Goal: Information Seeking & Learning: Find specific fact

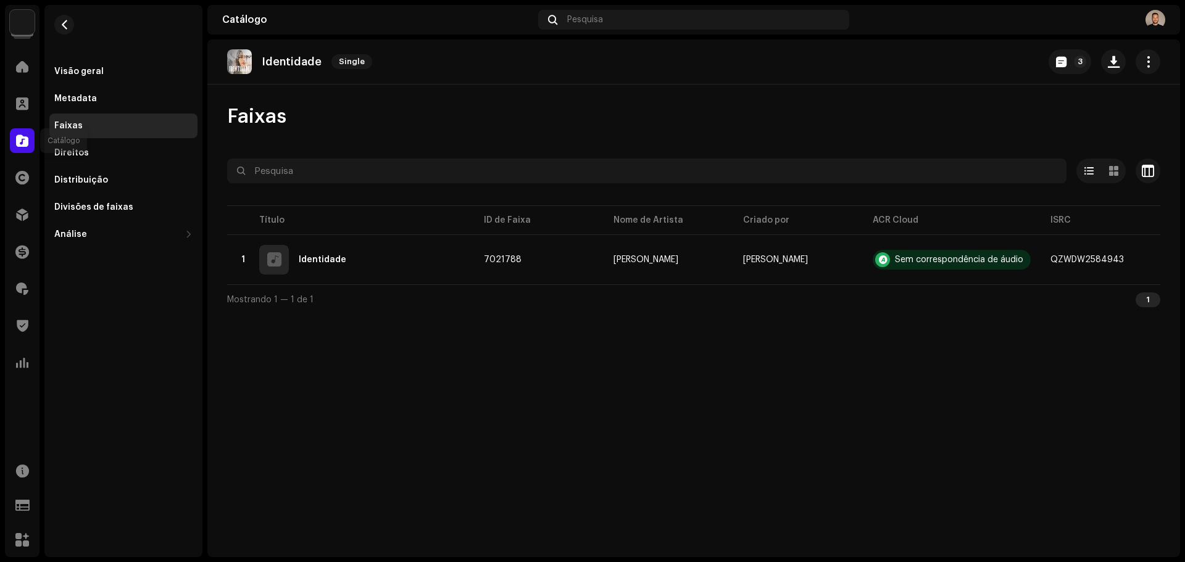
click at [23, 138] on span at bounding box center [22, 141] width 12 height 10
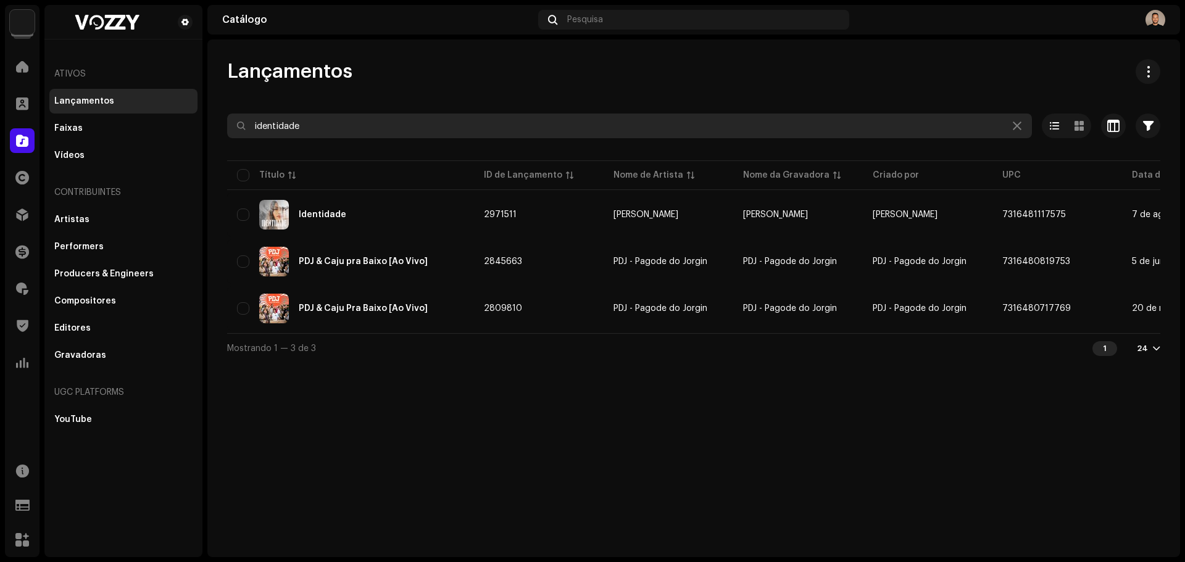
click at [354, 130] on input "identidade" at bounding box center [629, 126] width 805 height 25
drag, startPoint x: 377, startPoint y: 122, endPoint x: -29, endPoint y: 87, distance: 407.1
click at [0, 87] on html "VOZZY Home Clientes Catálogo Direitos Distribuição Finanças Royalties Trust & S…" at bounding box center [592, 281] width 1185 height 562
type input "3 bar"
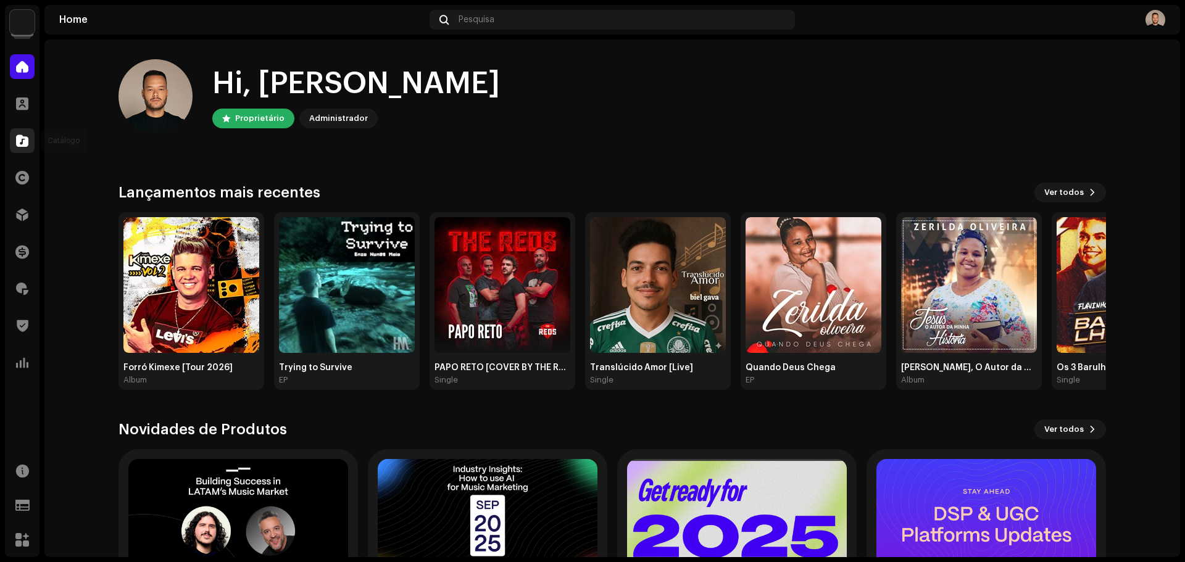
click at [22, 148] on div at bounding box center [22, 140] width 25 height 25
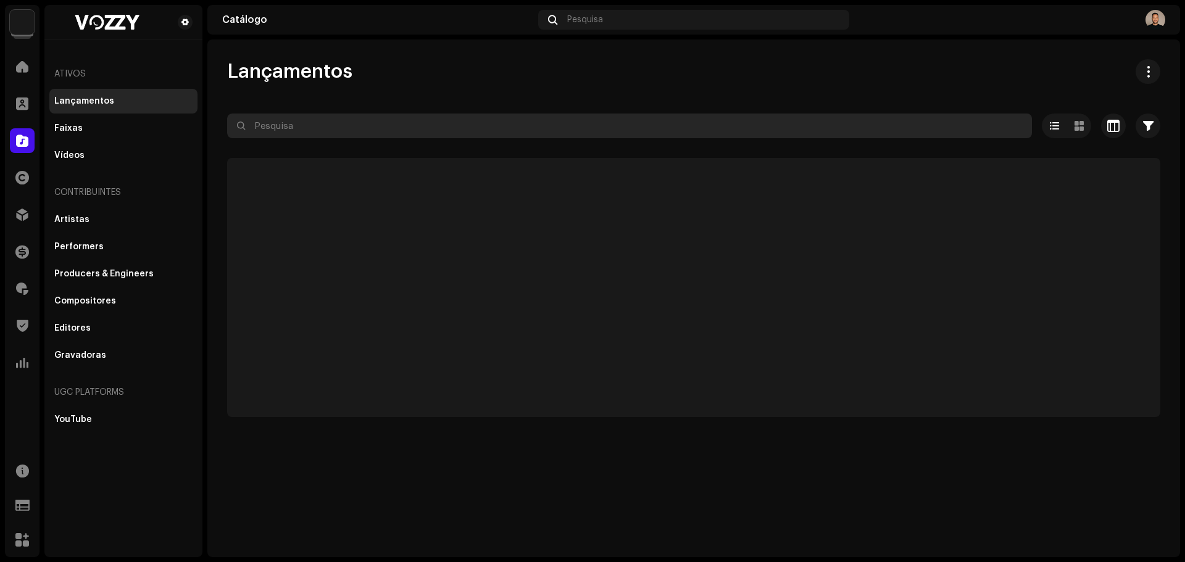
click at [315, 121] on input "text" at bounding box center [629, 126] width 805 height 25
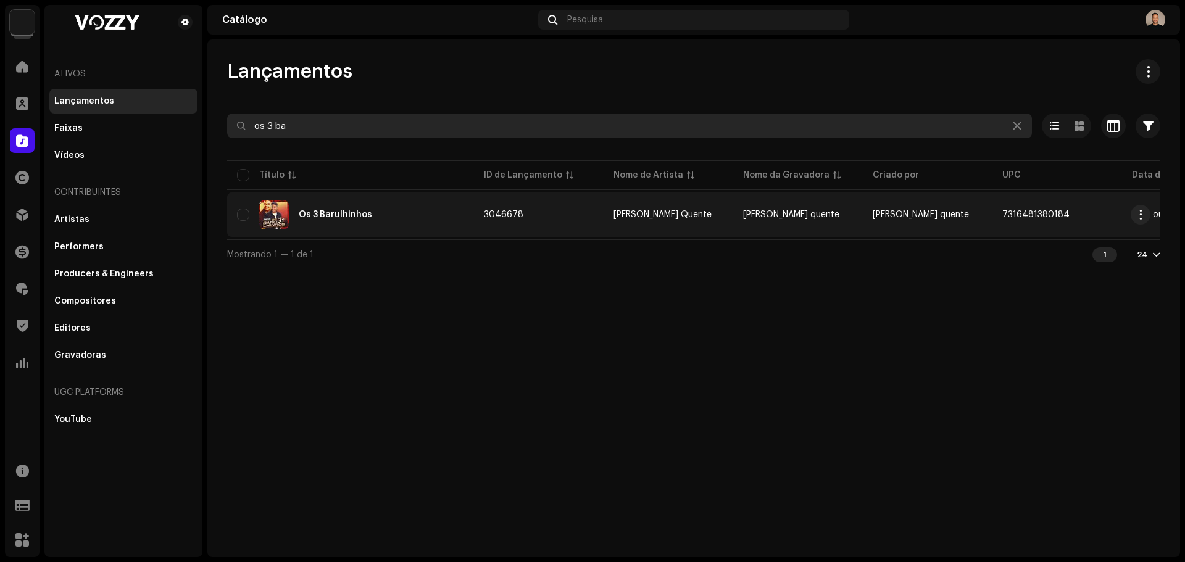
type input "os 3 ba"
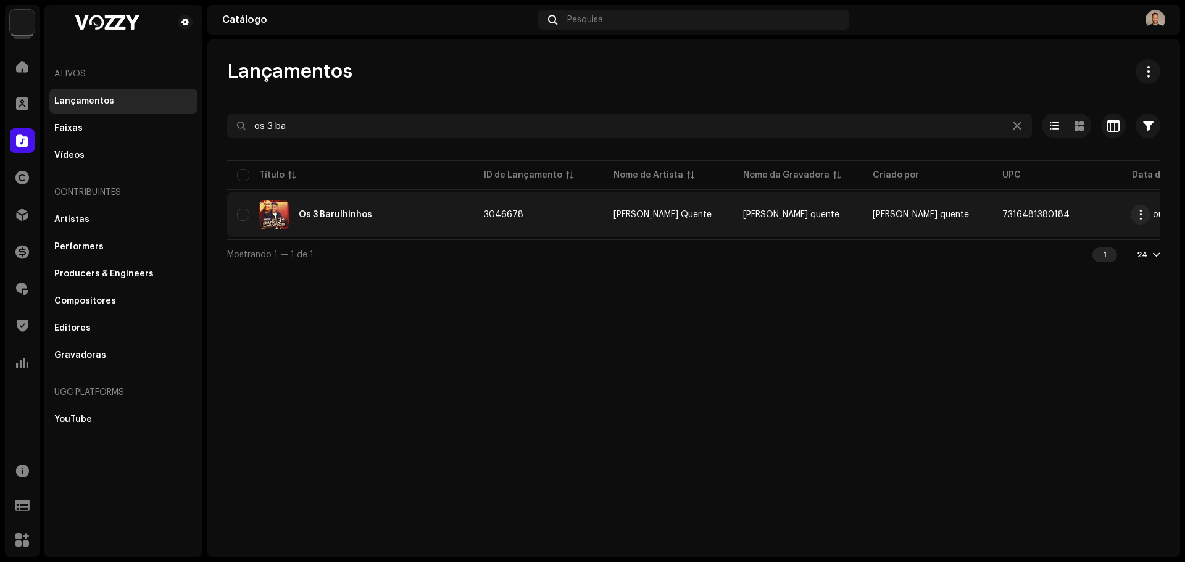
drag, startPoint x: 1061, startPoint y: 212, endPoint x: 1120, endPoint y: 222, distance: 60.0
click at [1120, 222] on td "7316481380184" at bounding box center [1058, 215] width 130 height 44
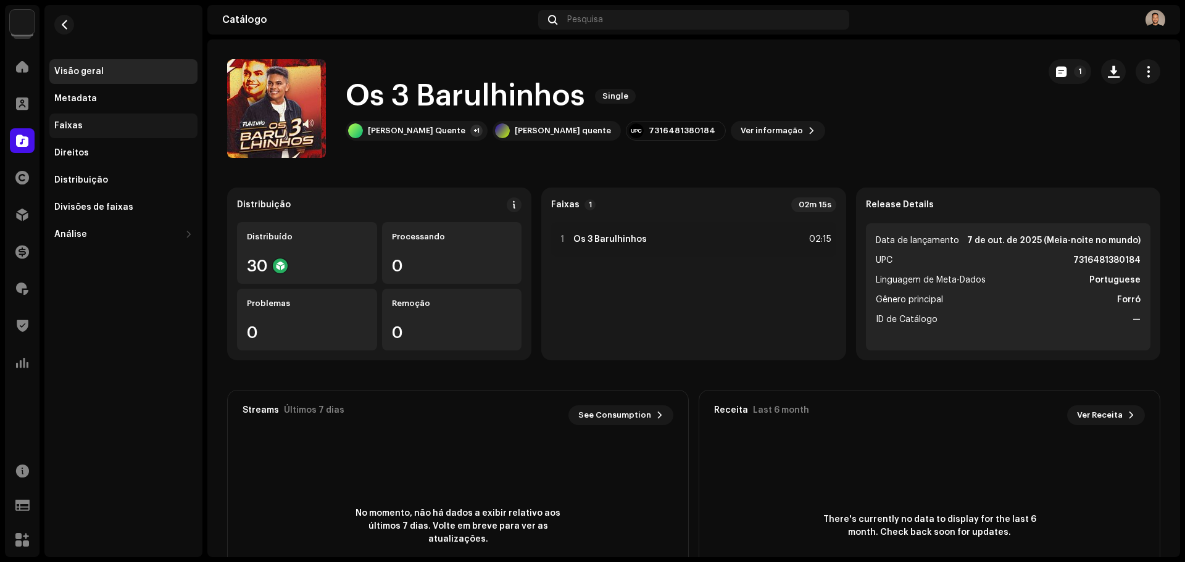
click at [86, 130] on div "Faixas" at bounding box center [123, 126] width 138 height 10
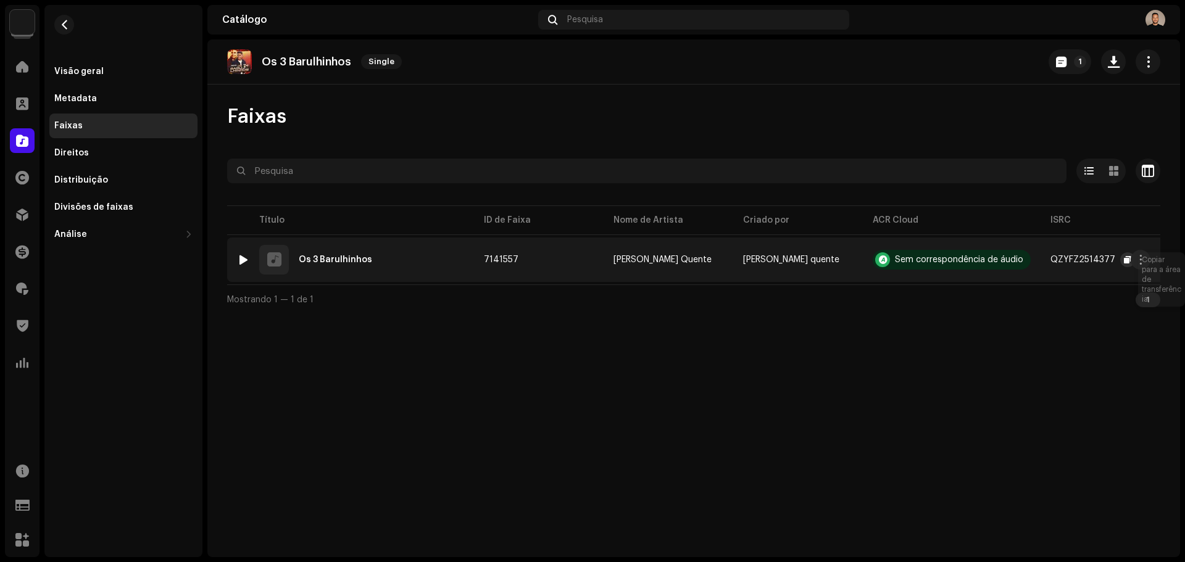
click at [1124, 261] on span "button" at bounding box center [1127, 260] width 7 height 10
